Goal: Task Accomplishment & Management: Use online tool/utility

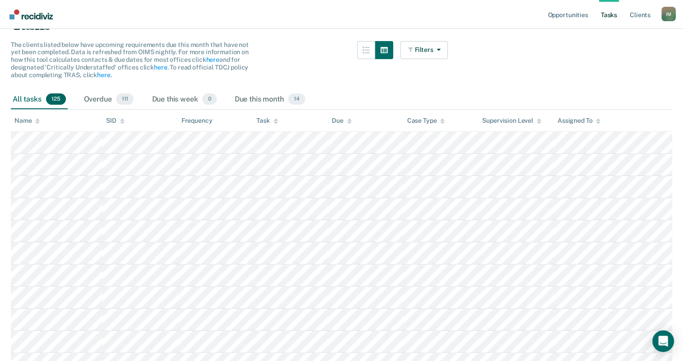
scroll to position [90, 0]
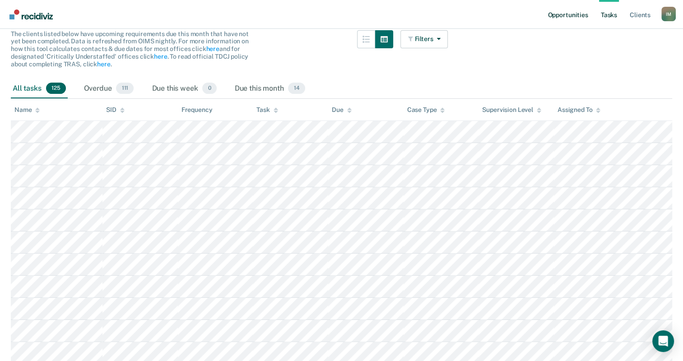
click at [571, 14] on link "Opportunities" at bounding box center [568, 14] width 44 height 29
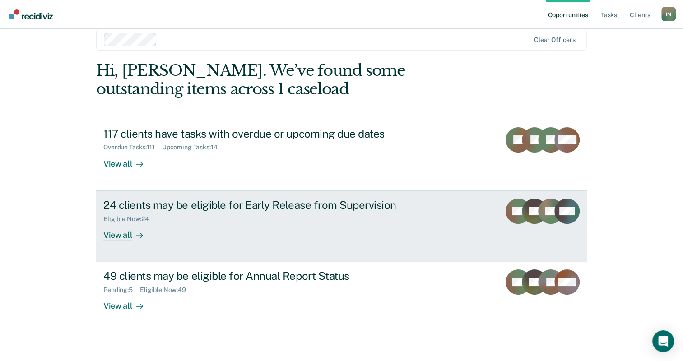
scroll to position [22, 0]
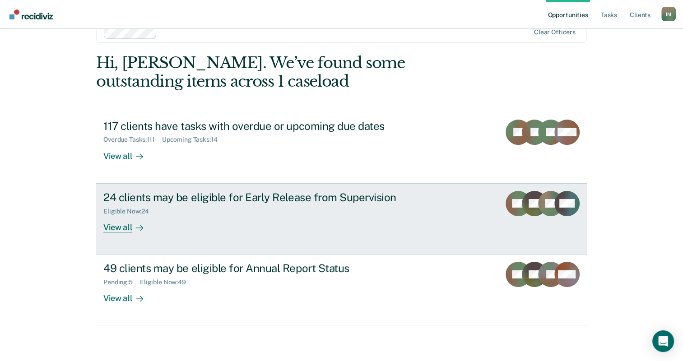
click at [123, 231] on div "View all" at bounding box center [128, 224] width 51 height 18
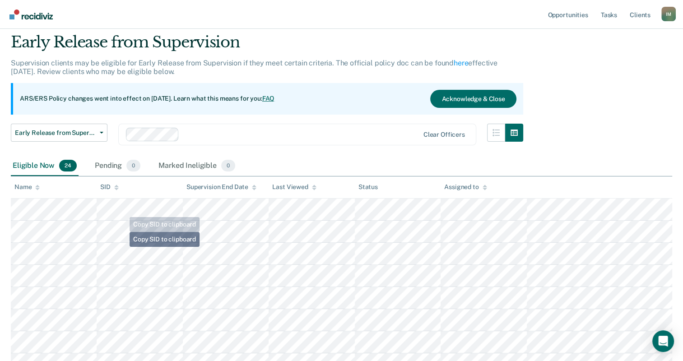
scroll to position [90, 0]
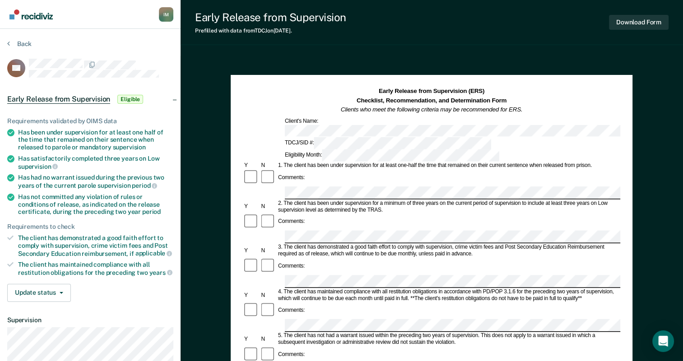
click at [33, 280] on div "Requirements validated by OIMS data Has been under supervision for at least one…" at bounding box center [90, 206] width 181 height 206
click at [33, 284] on button "Update status" at bounding box center [39, 293] width 64 height 18
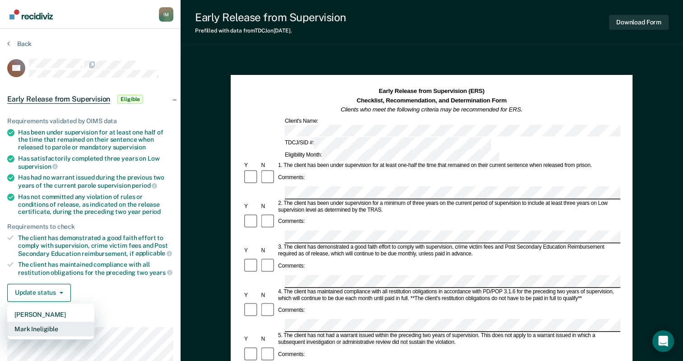
click at [40, 322] on button "Mark Ineligible" at bounding box center [50, 329] width 87 height 14
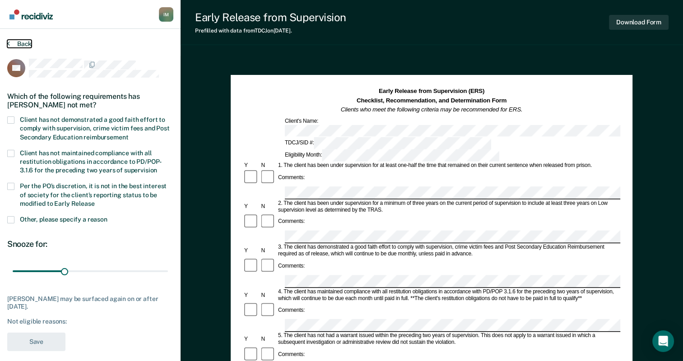
click at [21, 43] on button "Back" at bounding box center [19, 44] width 24 height 8
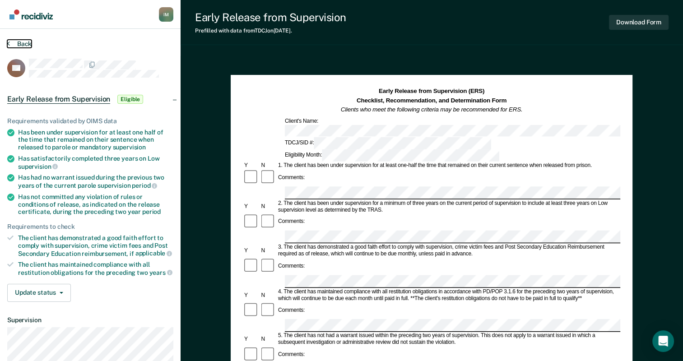
click at [20, 43] on button "Back" at bounding box center [19, 44] width 24 height 8
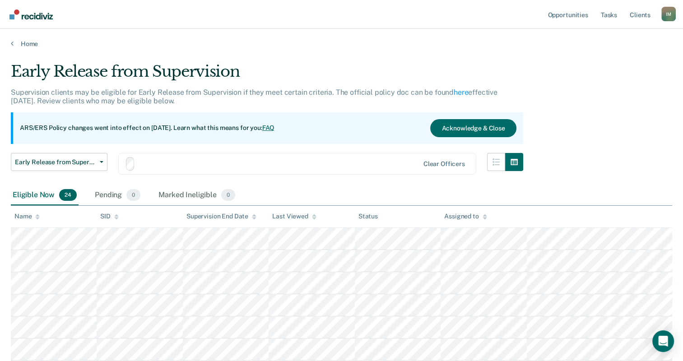
scroll to position [90, 0]
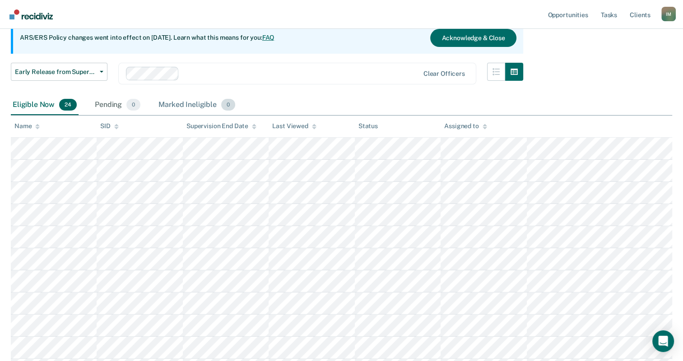
click at [167, 103] on div "Marked Ineligible 0" at bounding box center [197, 105] width 80 height 20
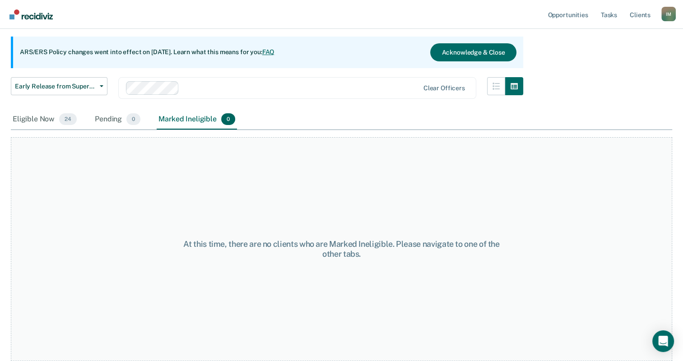
scroll to position [75, 0]
click at [113, 116] on div "Pending 0" at bounding box center [117, 121] width 49 height 20
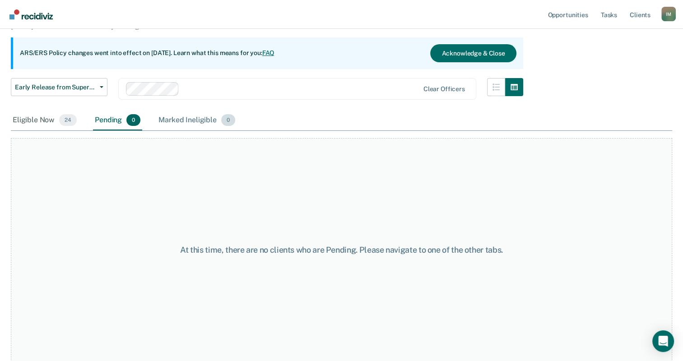
click at [161, 114] on div "Marked Ineligible 0" at bounding box center [197, 121] width 80 height 20
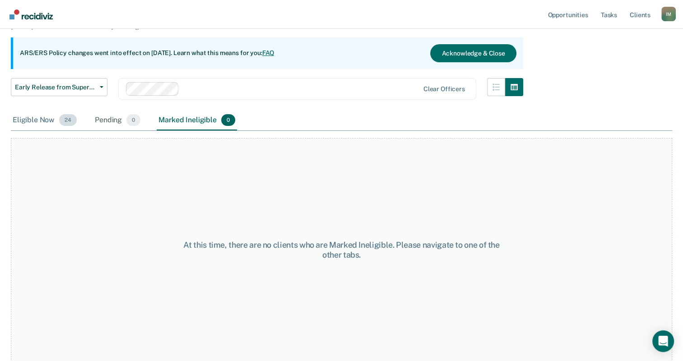
click at [73, 122] on span "24" at bounding box center [68, 120] width 18 height 12
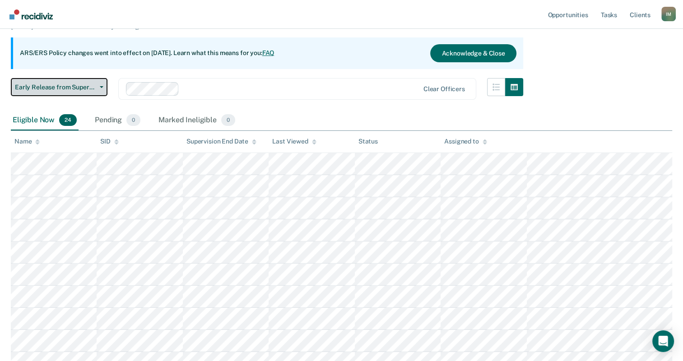
click at [85, 85] on span "Early Release from Supervision" at bounding box center [55, 88] width 81 height 8
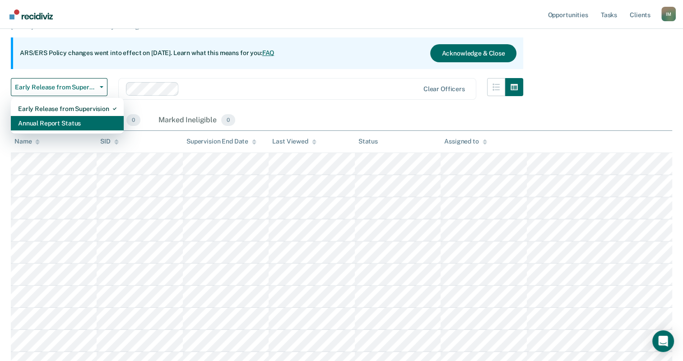
click at [67, 119] on div "Annual Report Status" at bounding box center [67, 123] width 98 height 14
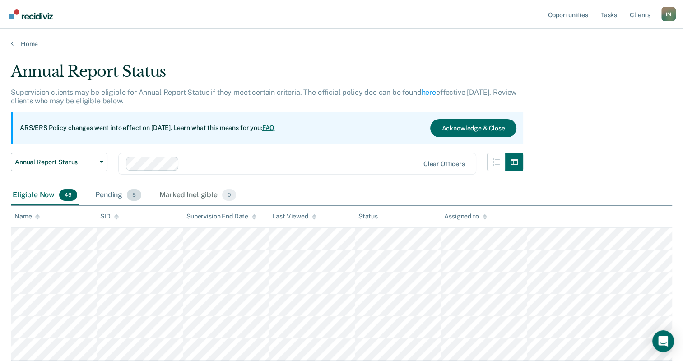
click at [114, 191] on div "Pending 5" at bounding box center [118, 196] width 50 height 20
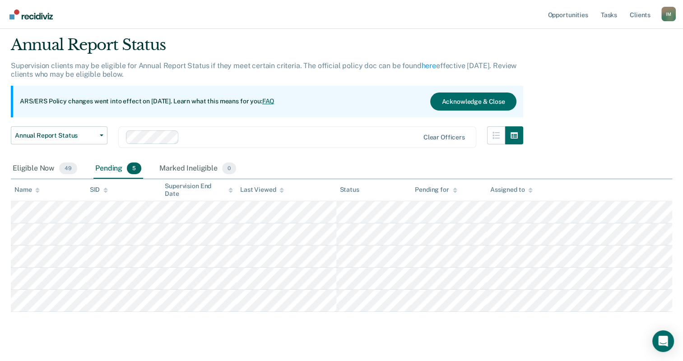
scroll to position [42, 0]
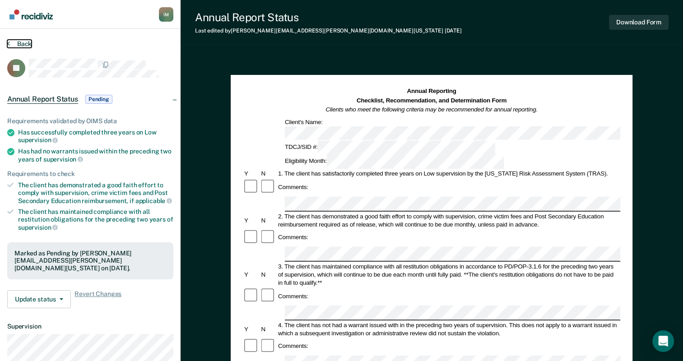
click at [31, 41] on button "Back" at bounding box center [19, 44] width 24 height 8
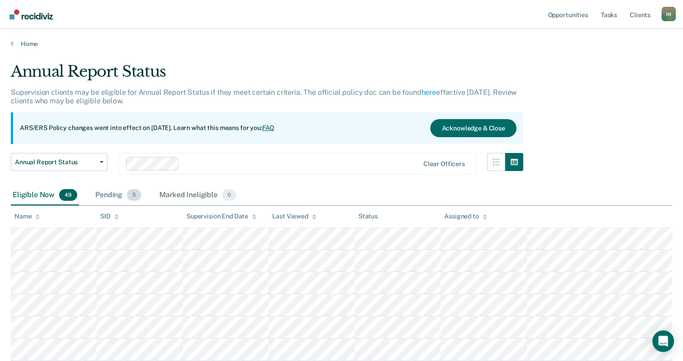
click at [120, 189] on div "Pending 5" at bounding box center [118, 196] width 50 height 20
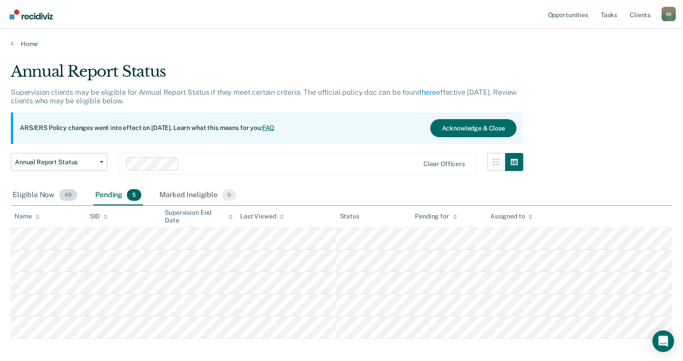
click at [56, 195] on div "Eligible Now 49" at bounding box center [45, 196] width 68 height 20
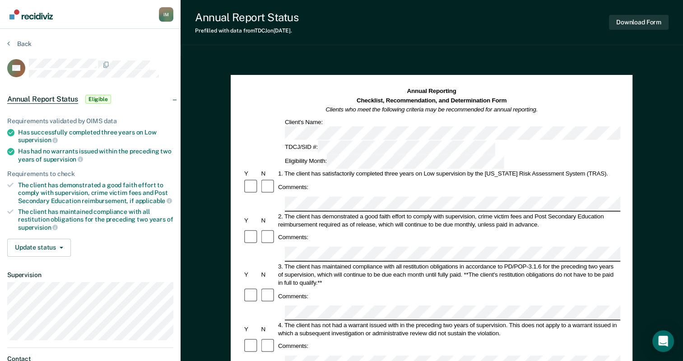
click at [25, 34] on section "Back RK Annual Report Status Eligible Requirements validated by OIMS data Has s…" at bounding box center [90, 225] width 181 height 393
click at [24, 38] on section "Back RK Annual Report Status Eligible Requirements validated by OIMS data Has s…" at bounding box center [90, 225] width 181 height 393
click at [24, 39] on section "Back RK Annual Report Status Eligible Requirements validated by OIMS data Has s…" at bounding box center [90, 225] width 181 height 393
click at [23, 43] on button "Back" at bounding box center [19, 44] width 24 height 8
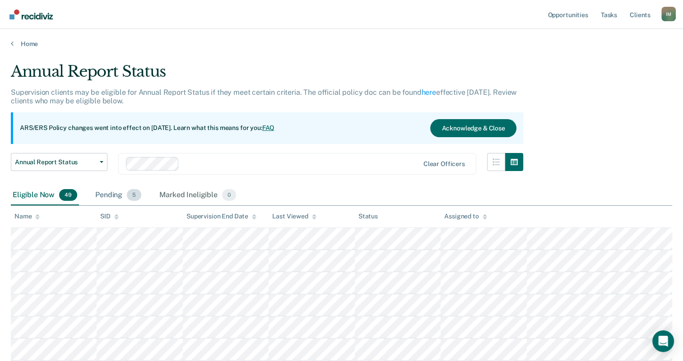
click at [122, 189] on div "Pending 5" at bounding box center [118, 196] width 50 height 20
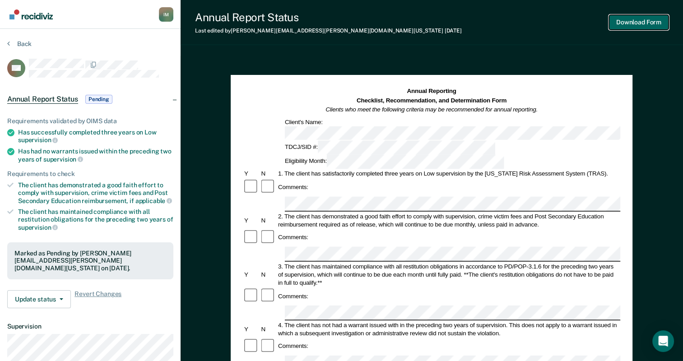
click at [621, 17] on button "Download Form" at bounding box center [639, 22] width 60 height 15
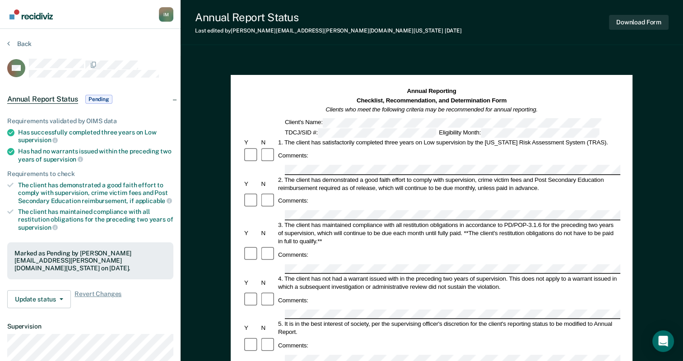
click at [32, 39] on section "Back RH Annual Report Status Pending Requirements validated by OIMS data Has su…" at bounding box center [90, 255] width 181 height 452
click at [25, 39] on section "Back RH Annual Report Status Pending Requirements validated by OIMS data Has su…" at bounding box center [90, 255] width 181 height 452
click at [21, 47] on button "Back" at bounding box center [19, 44] width 24 height 8
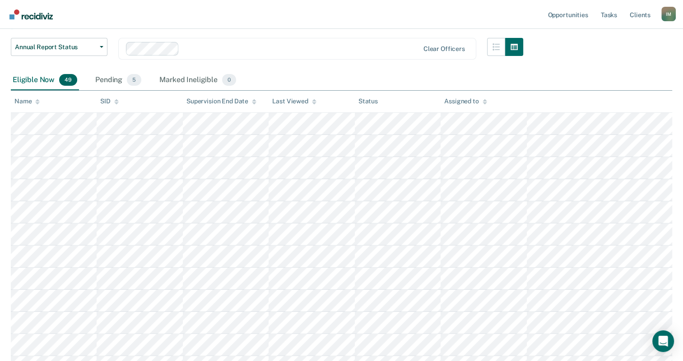
scroll to position [116, 0]
